Goal: Task Accomplishment & Management: Use online tool/utility

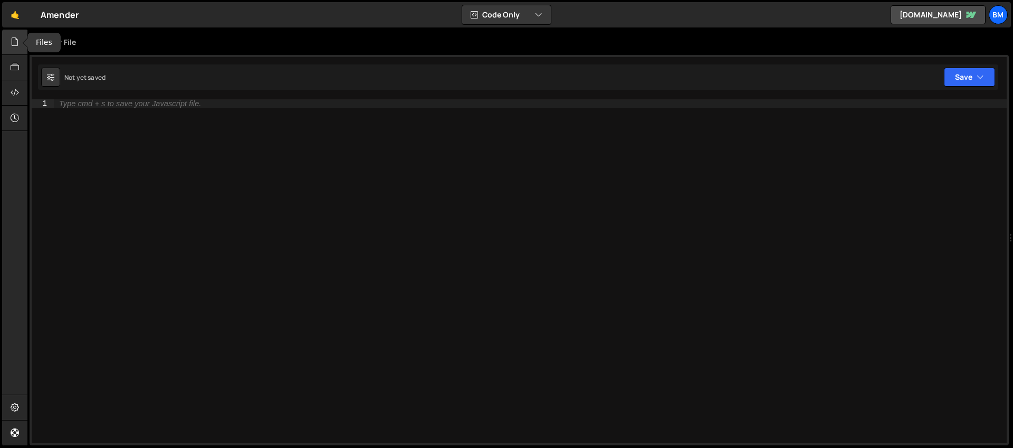
click at [16, 42] on icon at bounding box center [15, 42] width 8 height 12
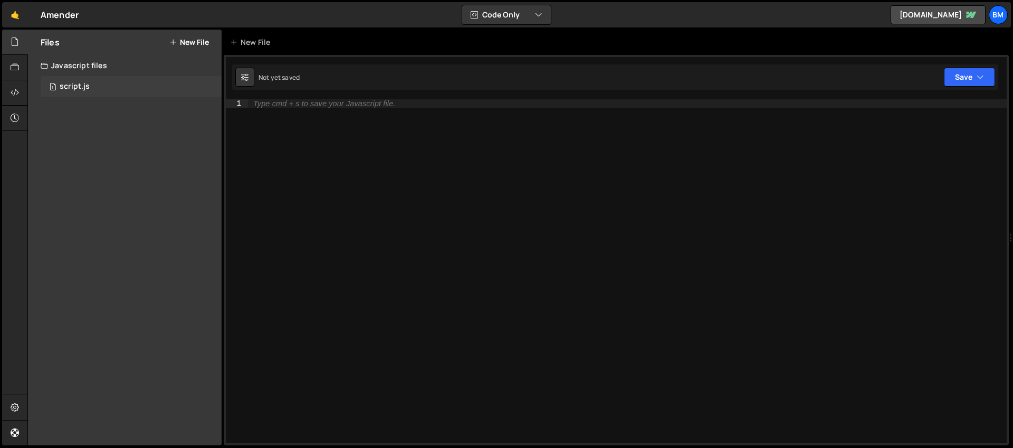
click at [64, 89] on div "script.js" at bounding box center [75, 87] width 30 height 10
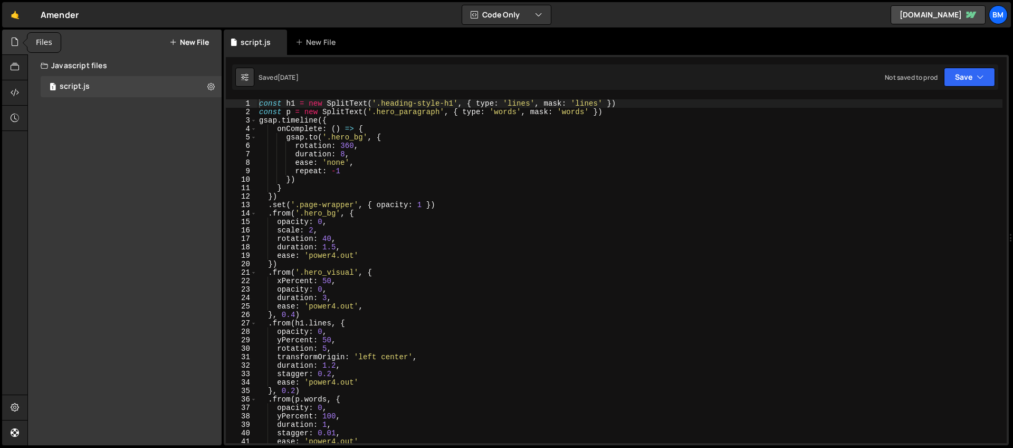
click at [8, 41] on div at bounding box center [15, 42] width 26 height 25
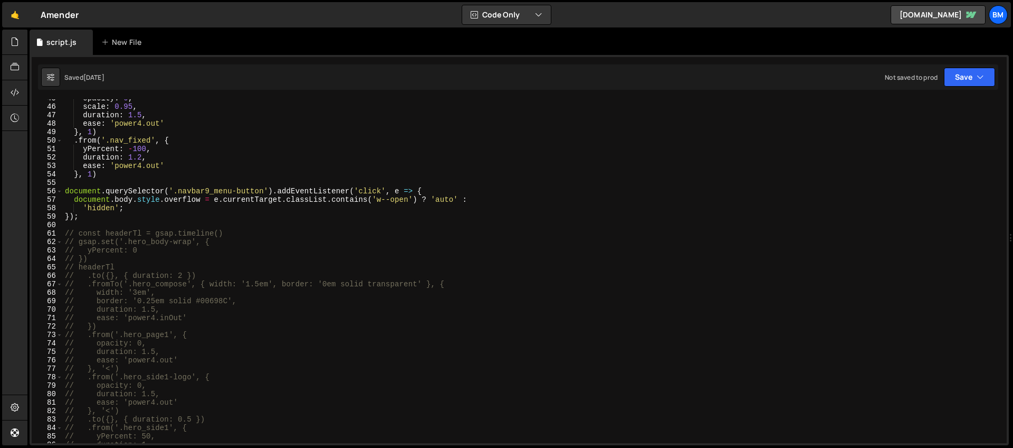
scroll to position [425, 0]
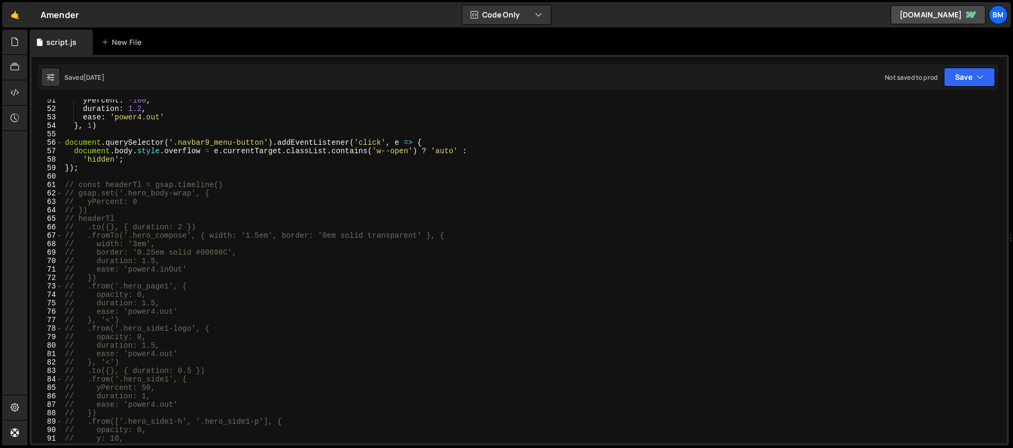
type textarea "// const headerTl = gsap.timeline()"
click at [71, 186] on div "yPercent : - 100 , duration : 1.2 , ease : 'power4.out' } , 1 ) document . quer…" at bounding box center [533, 276] width 940 height 361
click at [66, 185] on div "yPercent : - 100 , duration : 1.2 , ease : 'power4.out' } , 1 ) document . quer…" at bounding box center [533, 276] width 940 height 361
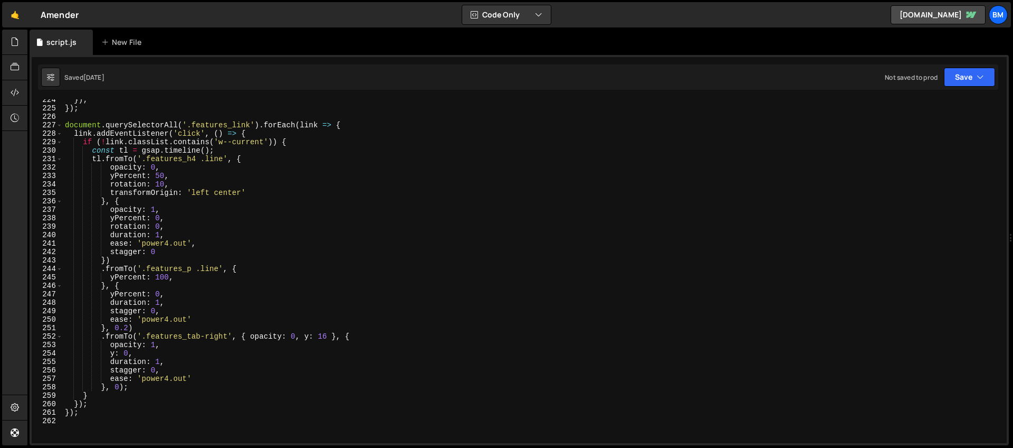
scroll to position [1769, 0]
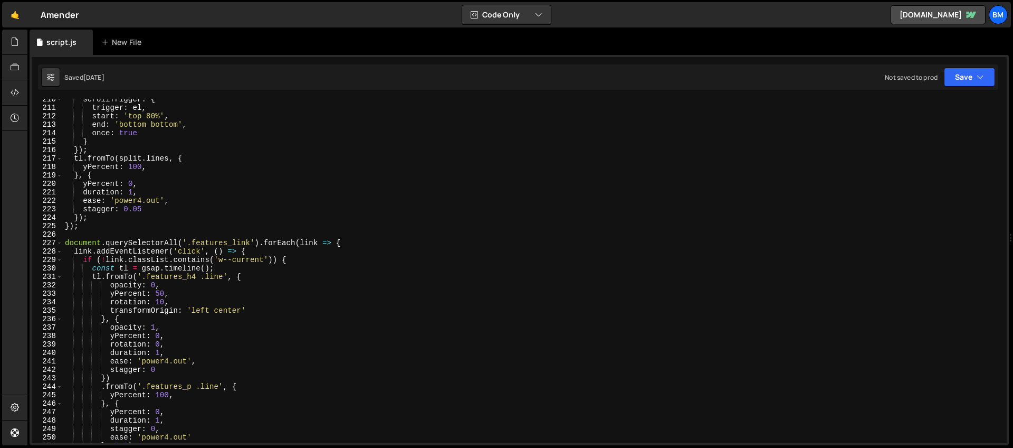
click at [148, 233] on div "scrollTrigger : { trigger : el , start : 'top 80%' , end : 'bottom bottom' , on…" at bounding box center [533, 275] width 940 height 361
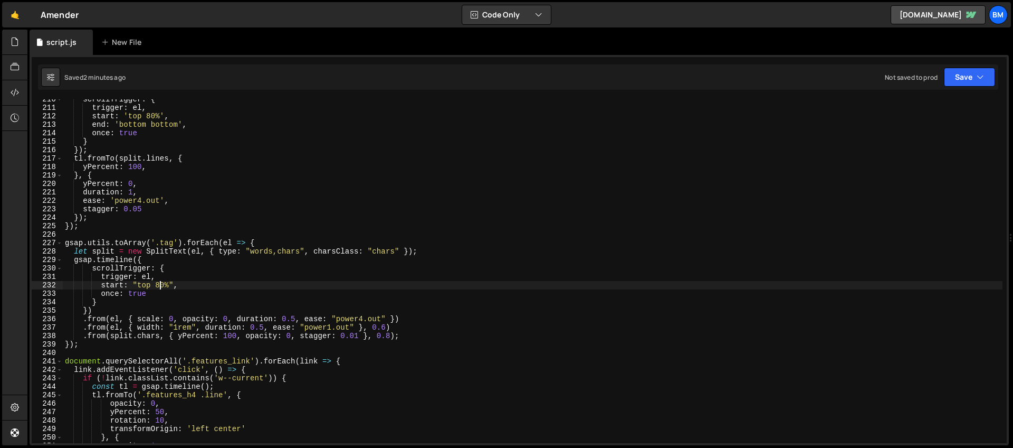
click at [161, 284] on div "scrollTrigger : { trigger : el , start : 'top 80%' , end : 'bottom bottom' , on…" at bounding box center [533, 275] width 940 height 361
click at [269, 240] on div "scrollTrigger : { trigger : el , start : 'top 80%' , end : 'bottom bottom' , on…" at bounding box center [533, 275] width 940 height 361
click at [82, 347] on div "scrollTrigger : { trigger : el , start : 'top 80%' , end : 'bottom bottom' , on…" at bounding box center [533, 275] width 940 height 361
type textarea "});"
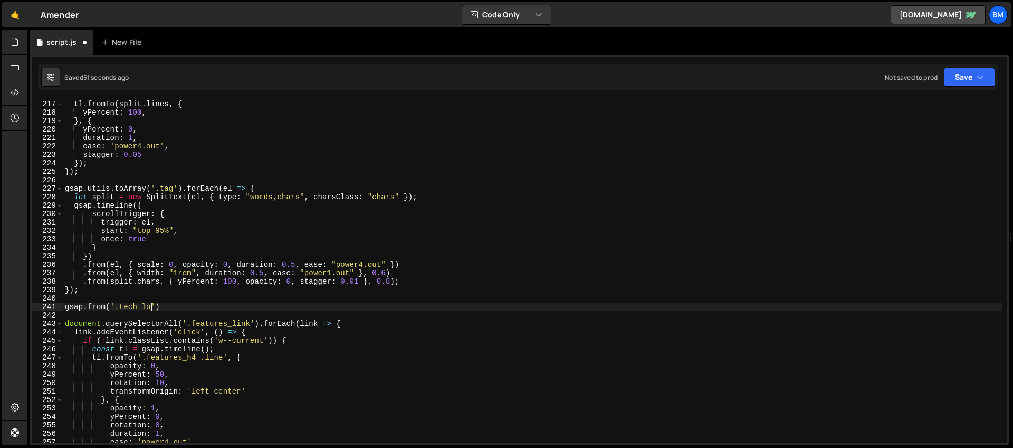
scroll to position [0, 6]
type textarea "gsap.from('.tech_logos', {)"
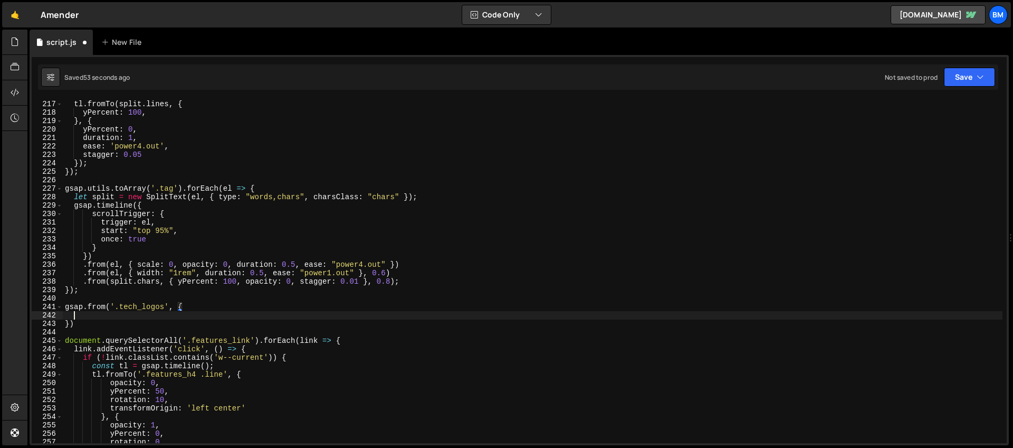
scroll to position [0, 0]
click at [164, 307] on div "}) ; tl . fromTo ( split . lines , { yPercent : 100 , } , { yPercent : 0 , dura…" at bounding box center [533, 271] width 940 height 361
type textarea "gsap.from('.tech_logos > *', {"
click at [135, 315] on div "}) ; tl . fromTo ( split . lines , { yPercent : 100 , } , { yPercent : 0 , dura…" at bounding box center [533, 271] width 940 height 361
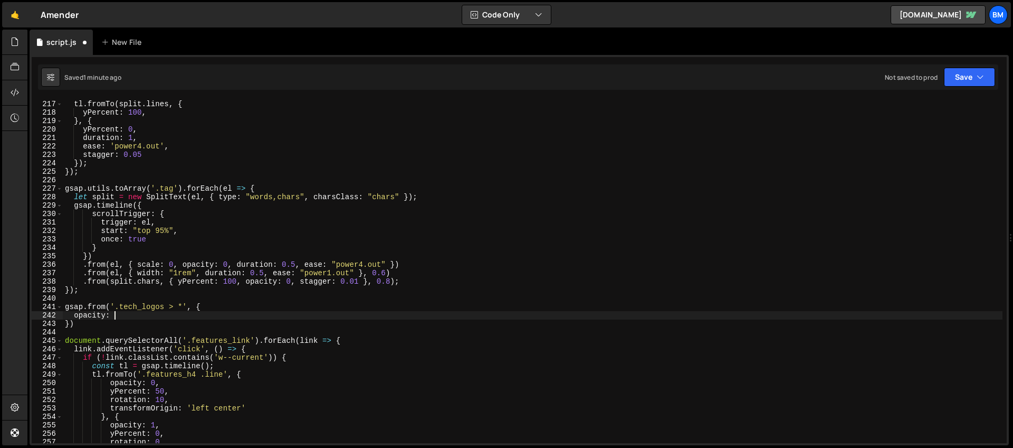
scroll to position [0, 3]
type textarea "opacity: 0,"
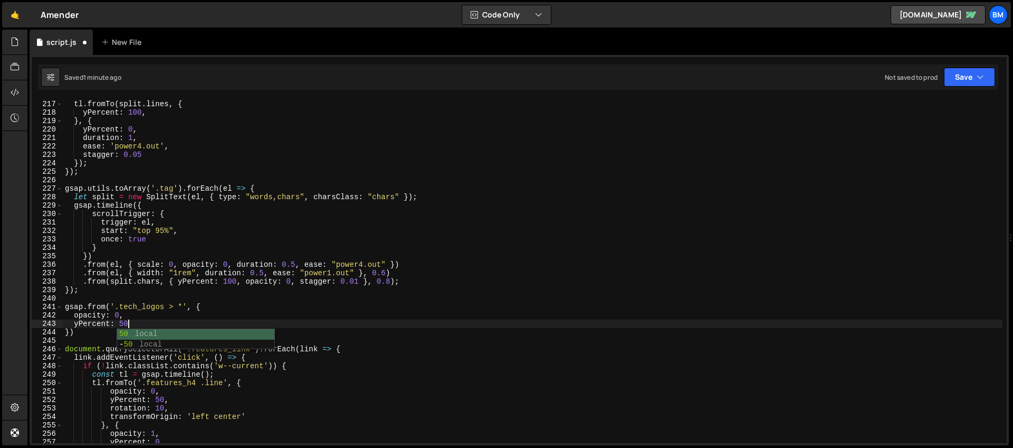
type textarea "yPercent: 50,"
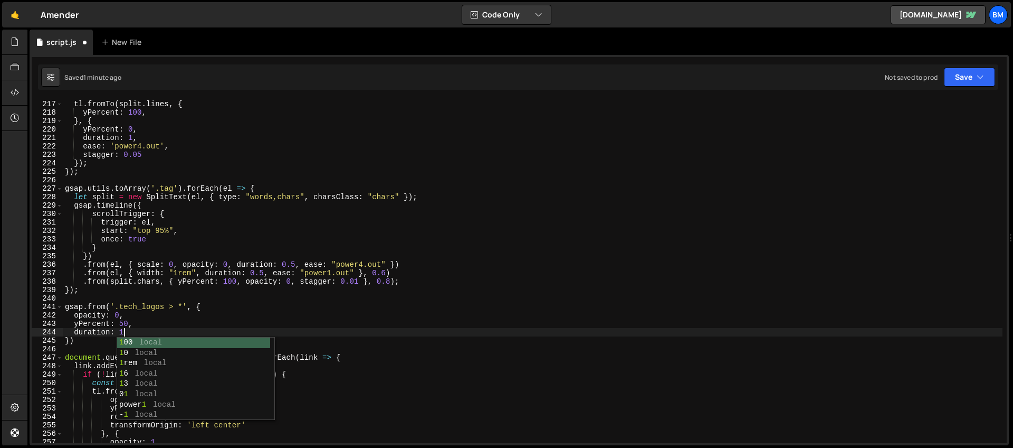
type textarea "duration: 1,"
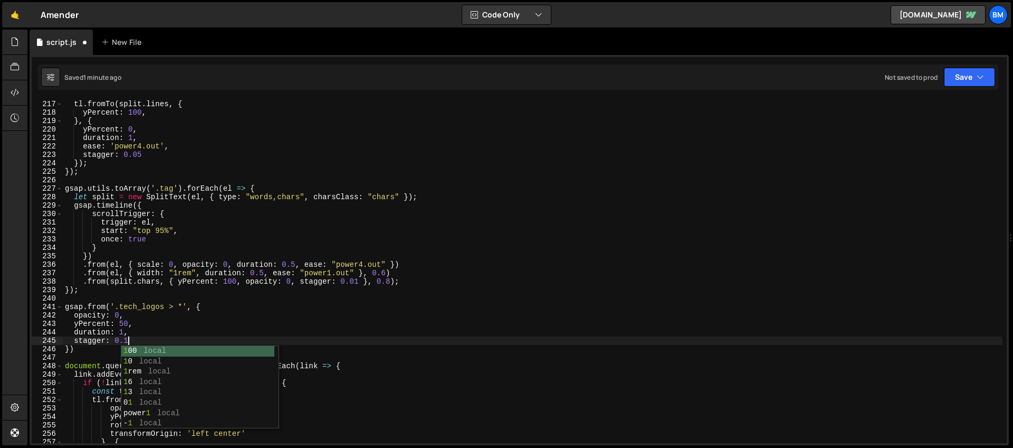
type textarea "stagger: 0.1,"
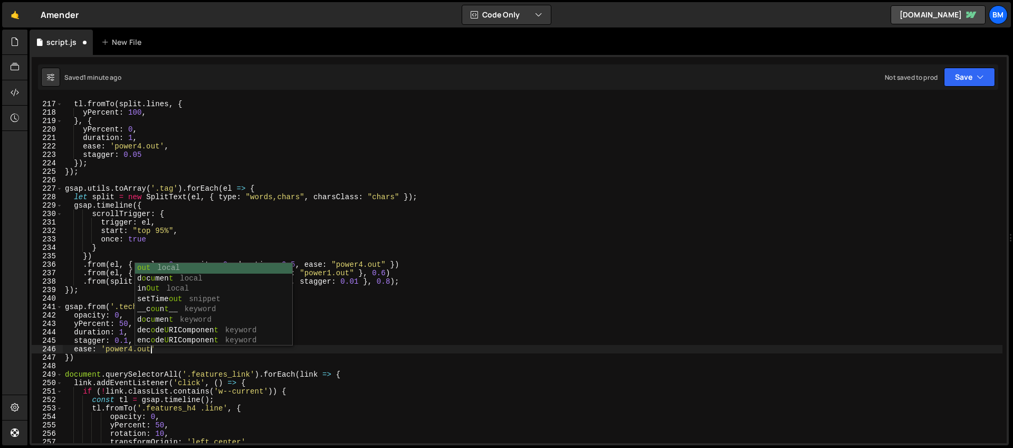
scroll to position [0, 6]
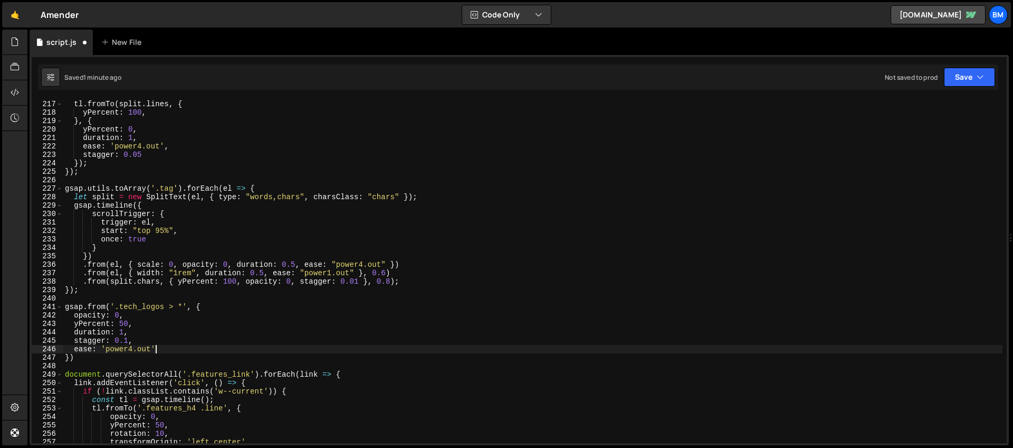
click at [173, 346] on div "}) ; tl . fromTo ( split . lines , { yPercent : 100 , } , { yPercent : 0 , dura…" at bounding box center [533, 271] width 940 height 361
type textarea "ease: 'power4.out',"
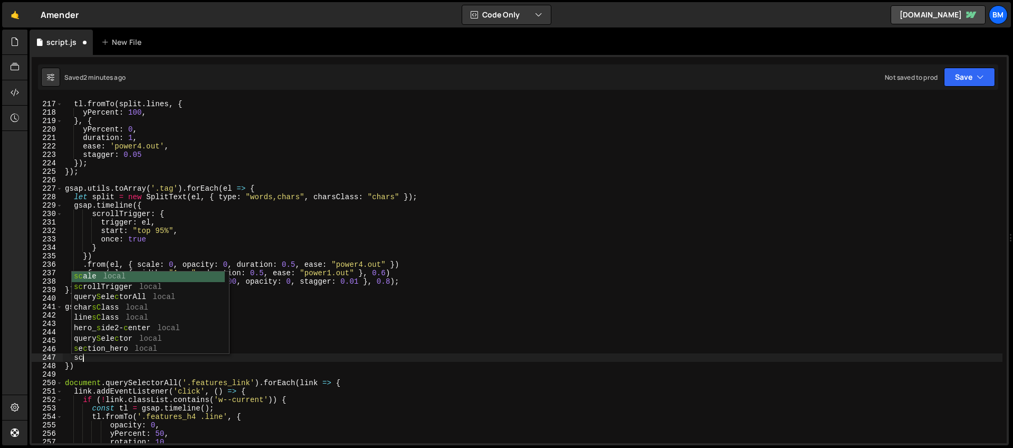
scroll to position [0, 1]
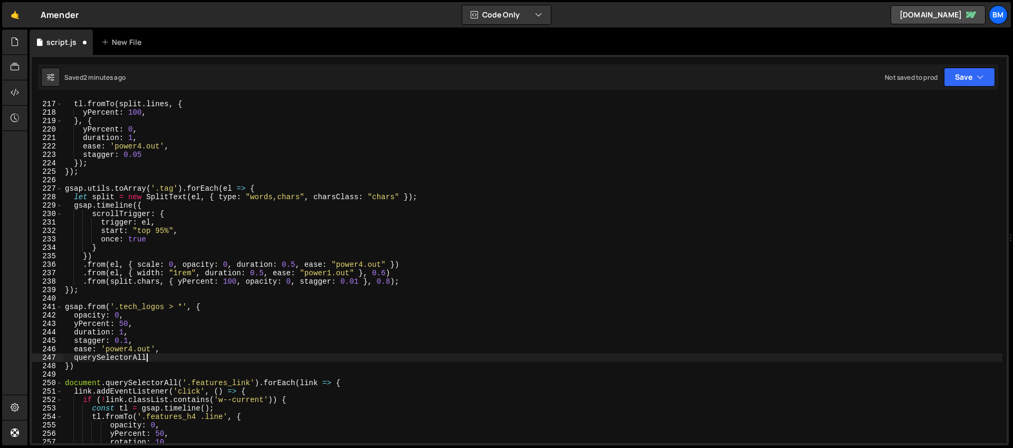
type textarea "sco"
type textarea "scrollTrigger: {"
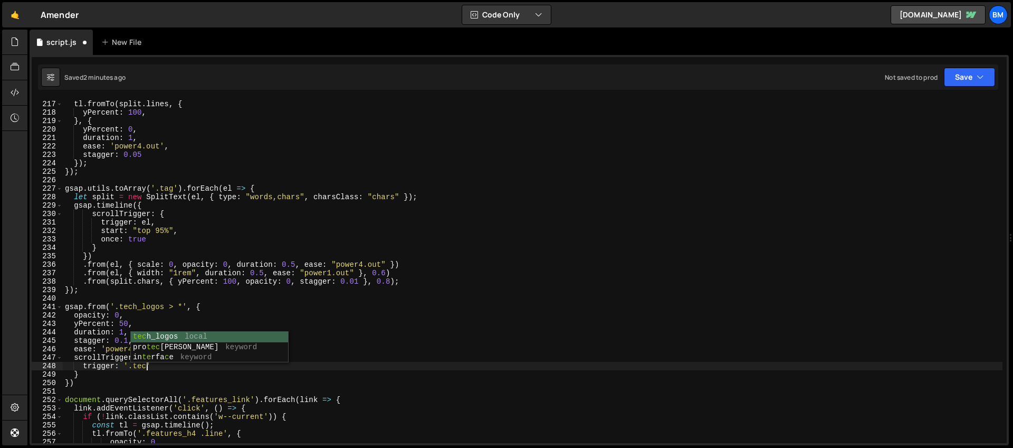
scroll to position [0, 5]
type textarea "trigger: '.tech_logos','"
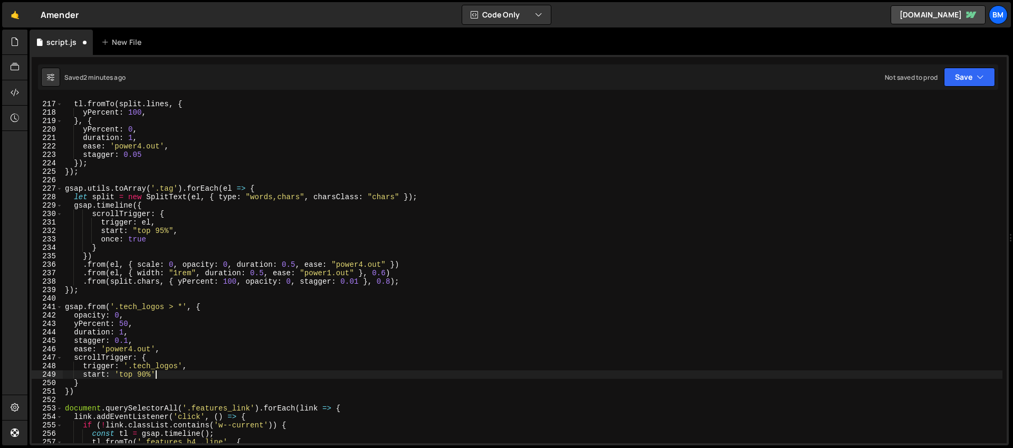
type textarea "start: 'top 90%',"
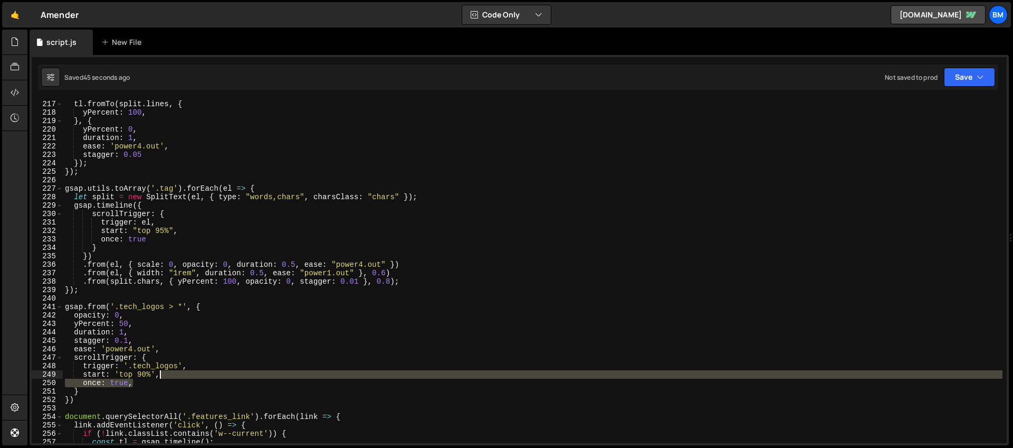
drag, startPoint x: 148, startPoint y: 383, endPoint x: 159, endPoint y: 377, distance: 12.8
click at [159, 377] on div "}) ; tl . fromTo ( split . lines , { yPercent : 100 , } , { yPercent : 0 , dura…" at bounding box center [533, 271] width 940 height 361
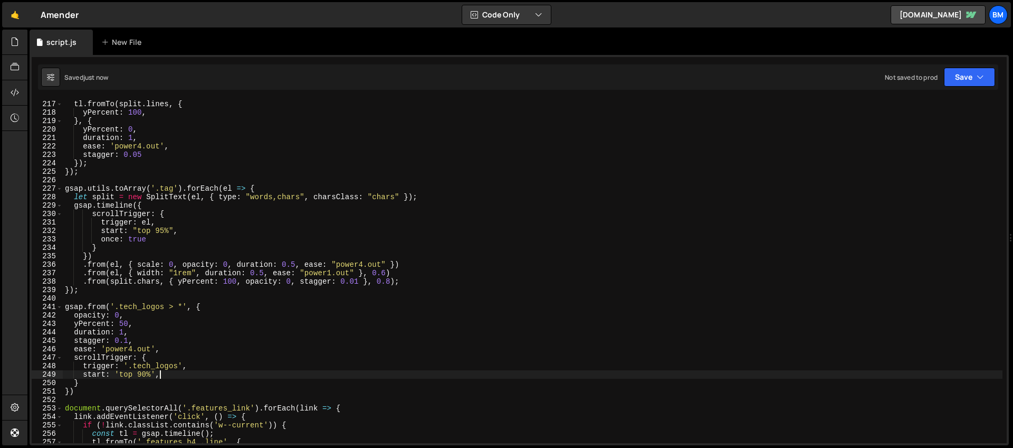
type textarea "// top: '65%',"
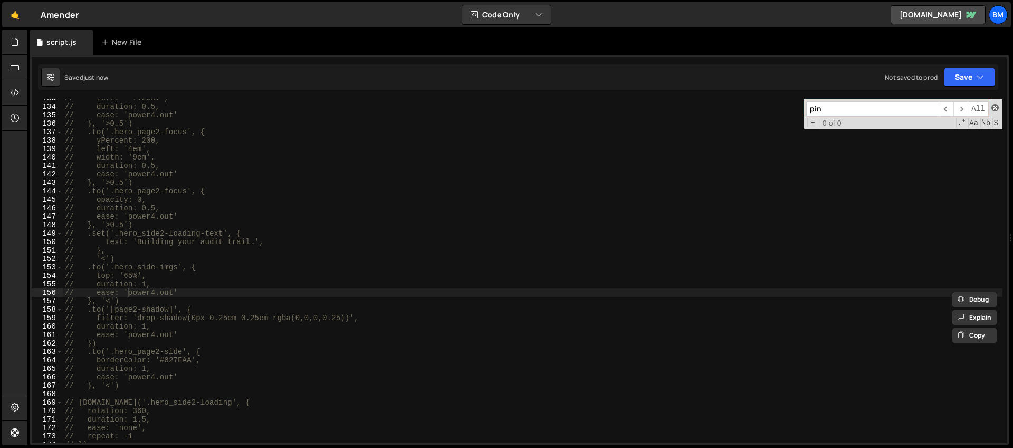
type input "pin"
click at [996, 109] on span at bounding box center [995, 107] width 7 height 7
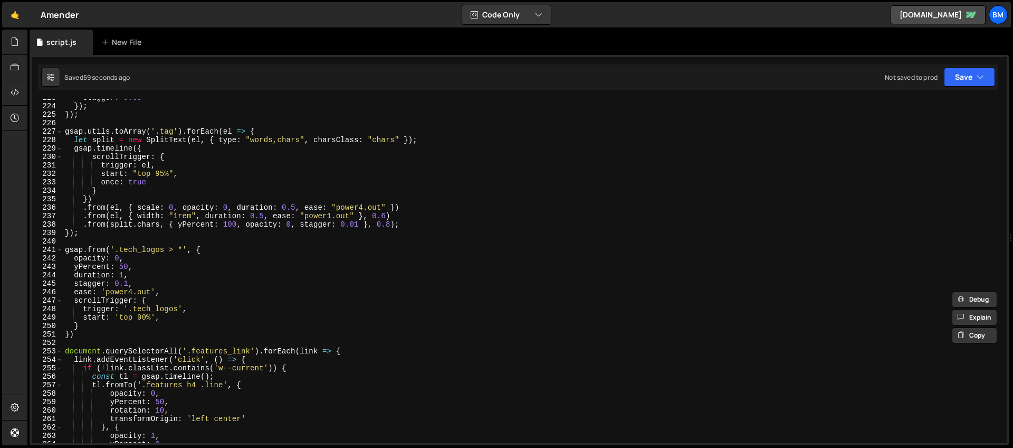
scroll to position [1892, 0]
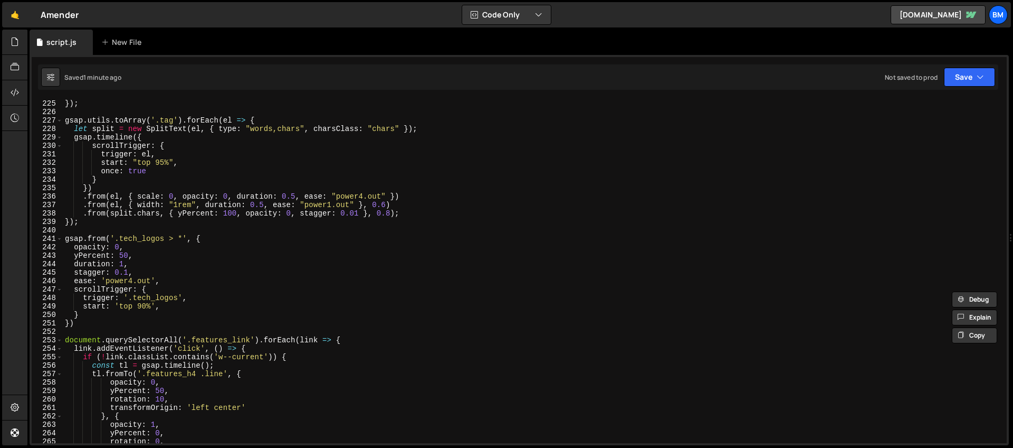
click at [204, 240] on div "}) ; gsap . utils . toArray ( '.tag' ) . forEach ( el => { let split = new Spli…" at bounding box center [533, 279] width 940 height 361
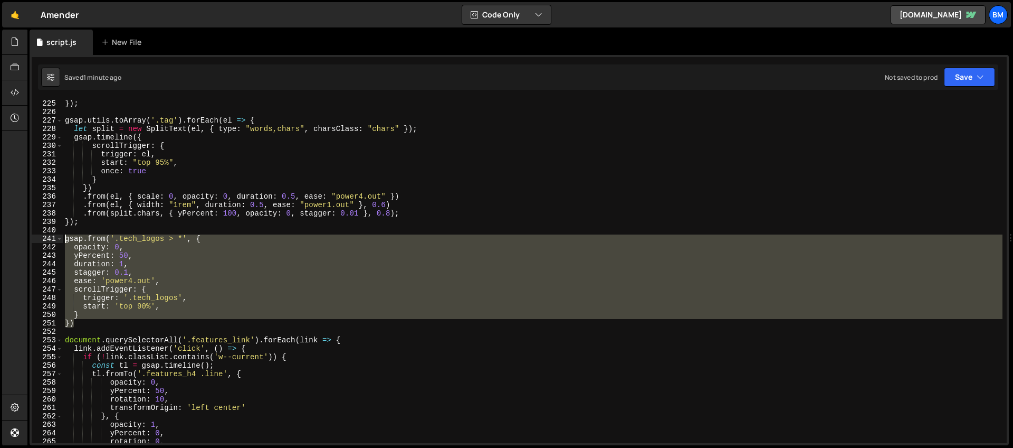
drag, startPoint x: 86, startPoint y: 324, endPoint x: 35, endPoint y: 241, distance: 96.7
click at [35, 241] on div "gsap.from('.tech_logos > *', { 225 226 227 228 229 230 231 232 233 234 235 236 …" at bounding box center [519, 271] width 975 height 344
type textarea "gsap.from('.tech_logos > *', { opacity: 0,"
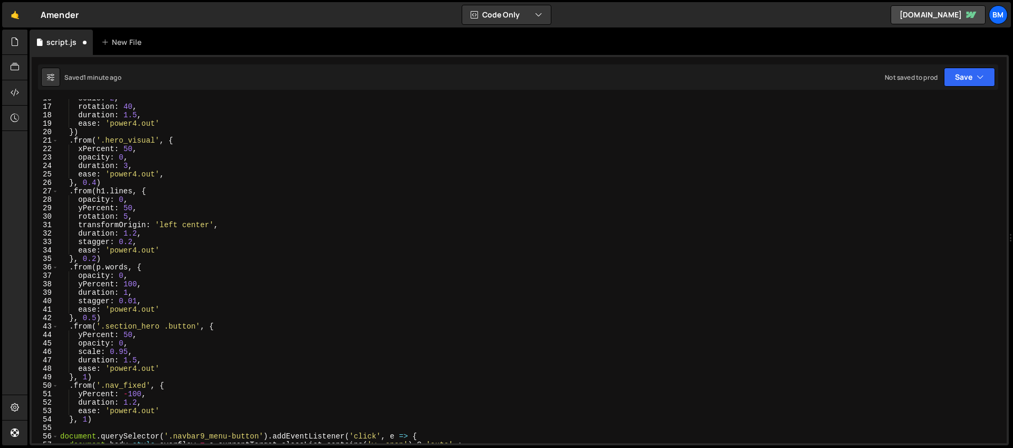
scroll to position [257, 0]
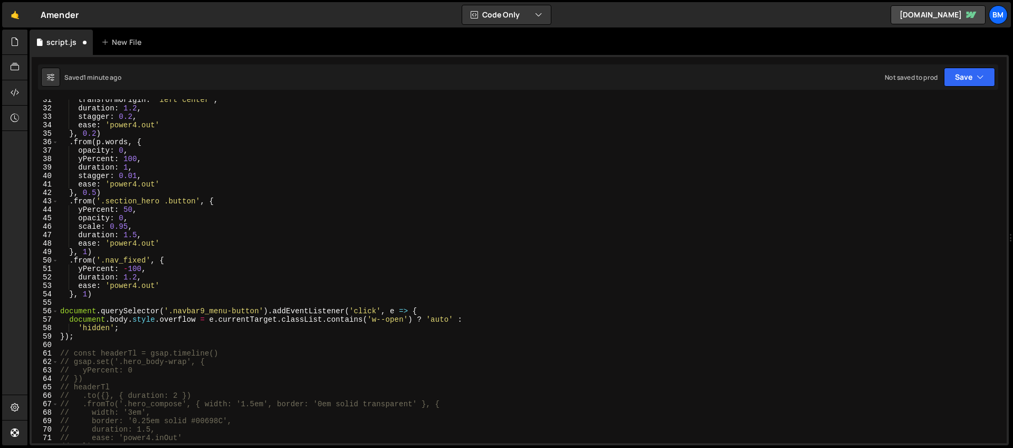
click at [96, 342] on div "transformOrigin : 'left center' , duration : 1.2 , stagger : 0.2 , ease : 'powe…" at bounding box center [530, 276] width 945 height 361
paste textarea "})"
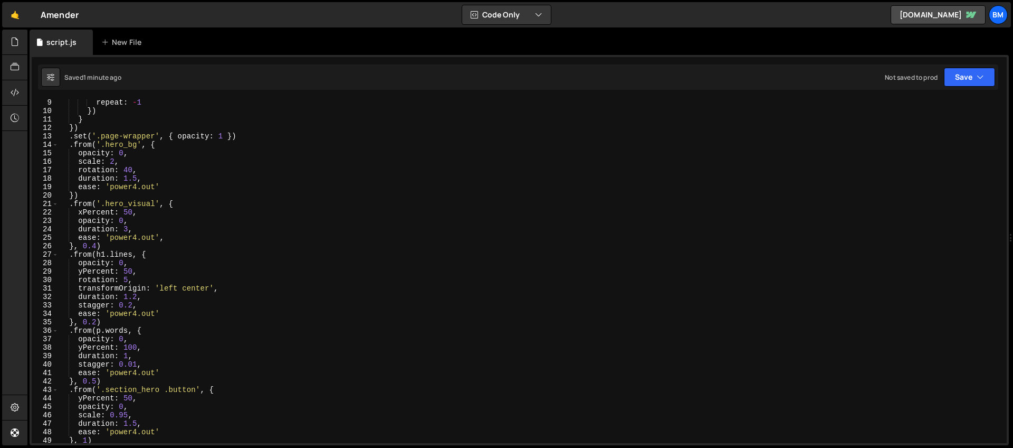
scroll to position [0, 0]
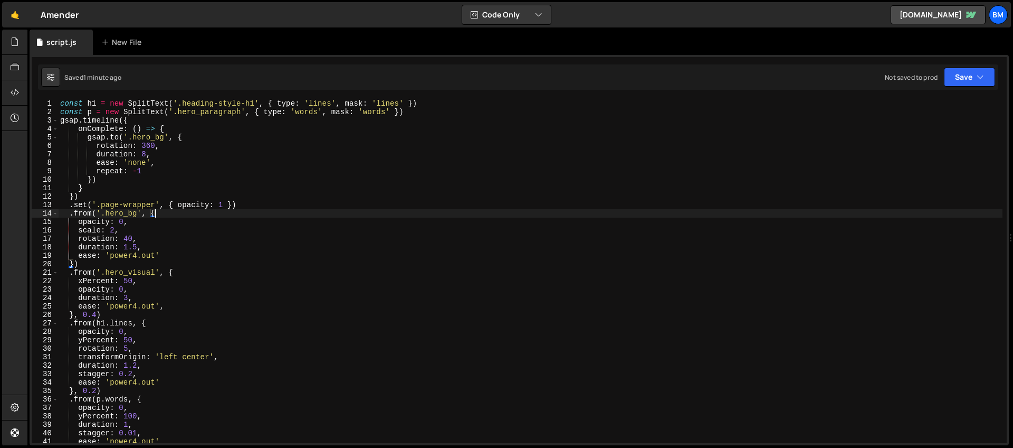
click at [214, 209] on div "const h1 = new SplitText ( '.heading-style-h1' , { type : 'lines' , mask : 'lin…" at bounding box center [530, 279] width 945 height 361
type textarea "});"
